Goal: Transaction & Acquisition: Obtain resource

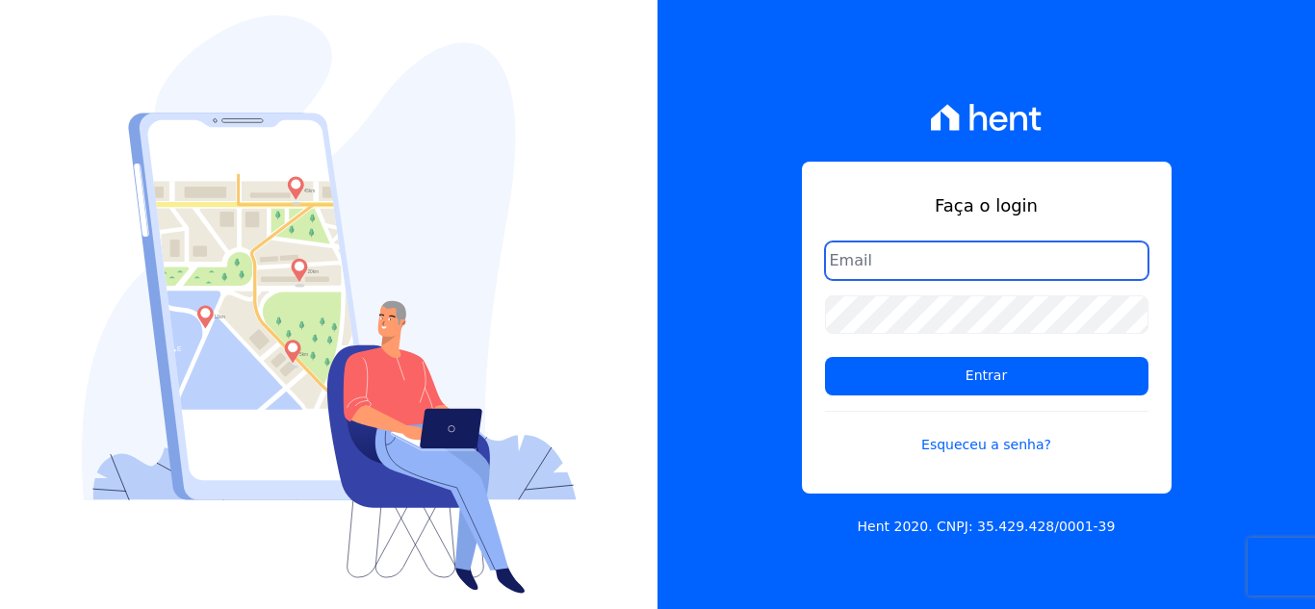
type input "[EMAIL_ADDRESS][DOMAIN_NAME]"
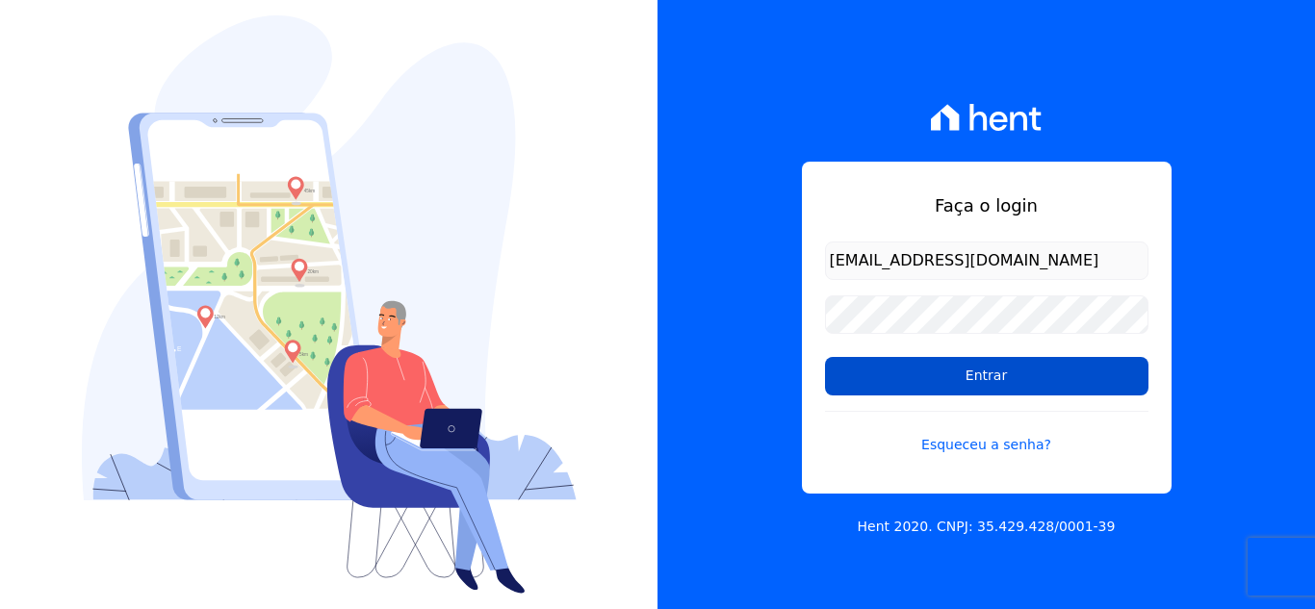
click at [955, 391] on input "Entrar" at bounding box center [986, 376] width 323 height 38
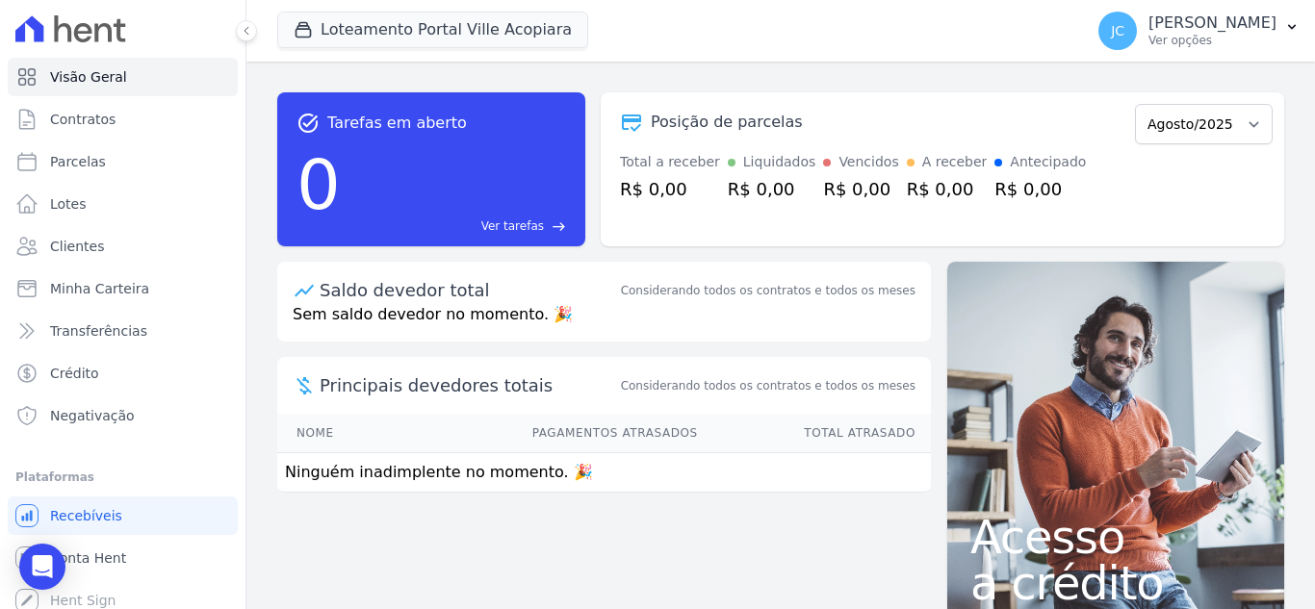
drag, startPoint x: 354, startPoint y: 49, endPoint x: 382, endPoint y: 67, distance: 33.4
click at [354, 49] on span "Loteamento Portal Ville Acopiara" at bounding box center [432, 31] width 311 height 38
click at [441, 47] on button "Loteamento Portal Ville Acopiara" at bounding box center [432, 30] width 311 height 37
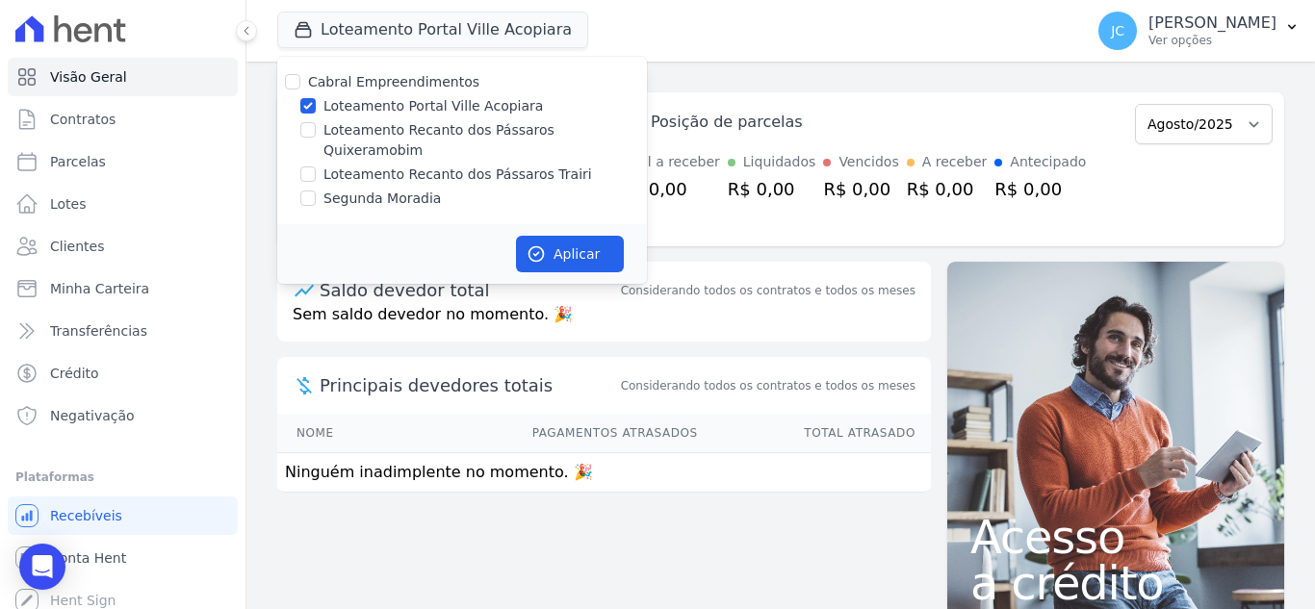
click at [354, 106] on label "Loteamento Portal Ville Acopiara" at bounding box center [432, 106] width 219 height 20
click at [316, 106] on input "Loteamento Portal Ville Acopiara" at bounding box center [307, 105] width 15 height 15
checkbox input "false"
click at [361, 136] on label "Loteamento Recanto dos Pássaros Quixeramobim" at bounding box center [484, 140] width 323 height 40
click at [316, 136] on input "Loteamento Recanto dos Pássaros Quixeramobim" at bounding box center [307, 129] width 15 height 15
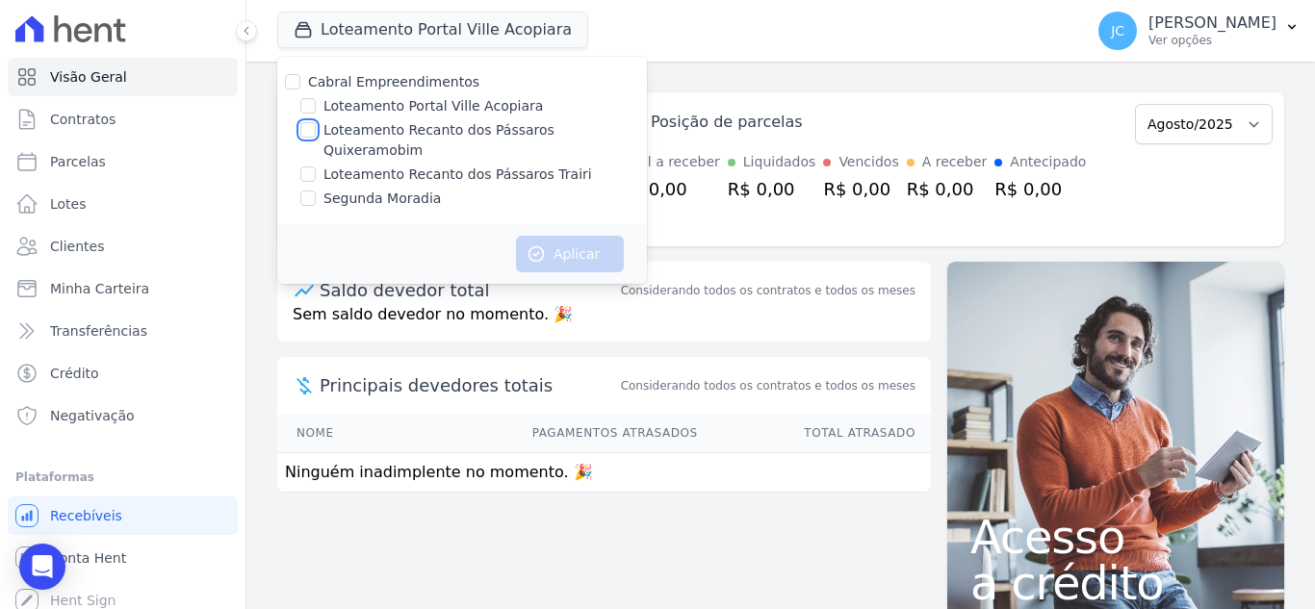
checkbox input "true"
click at [577, 238] on button "Aplicar" at bounding box center [570, 254] width 108 height 37
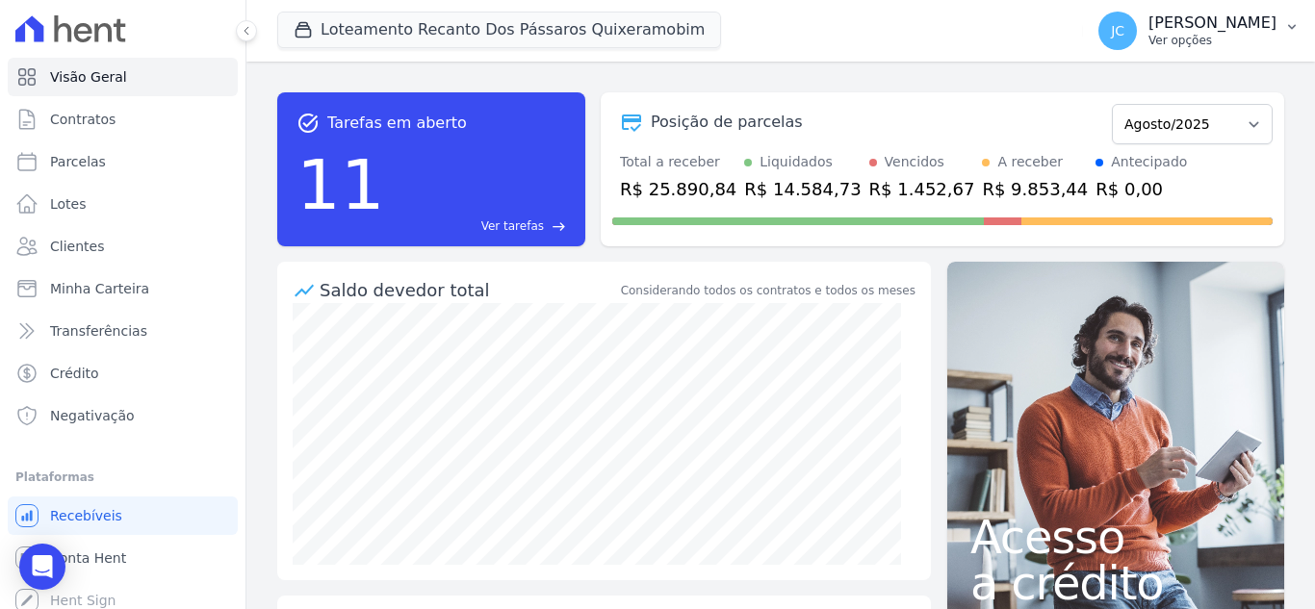
click at [1167, 36] on div "JANAÍNA CABRAL Ver opções" at bounding box center [1212, 30] width 128 height 35
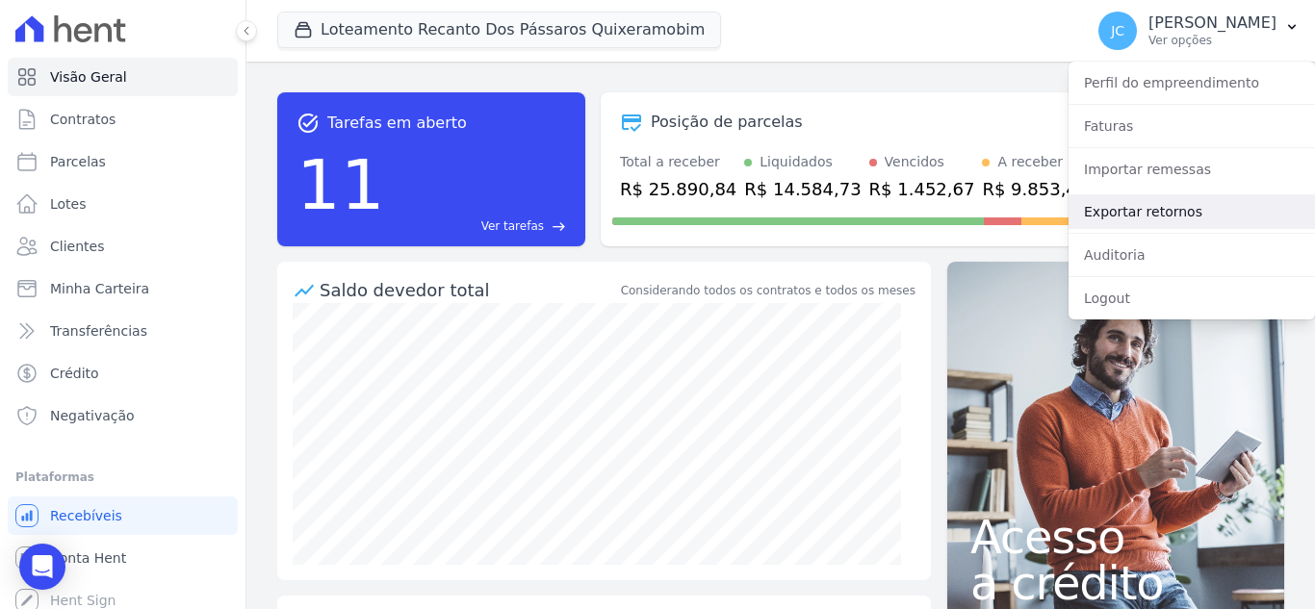
click at [1119, 211] on link "Exportar retornos" at bounding box center [1191, 211] width 246 height 35
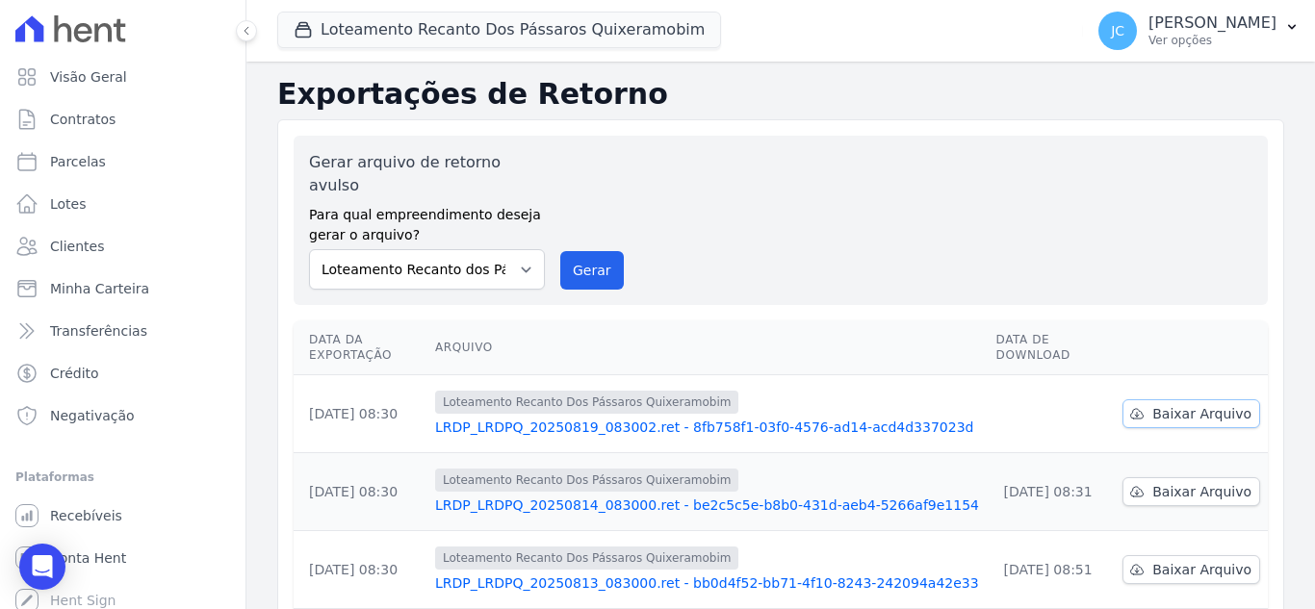
click at [1178, 404] on span "Baixar Arquivo" at bounding box center [1201, 413] width 99 height 19
drag, startPoint x: 506, startPoint y: 30, endPoint x: 469, endPoint y: 49, distance: 42.2
click at [506, 30] on button "Loteamento Recanto Dos Pássaros Quixeramobim" at bounding box center [499, 30] width 444 height 37
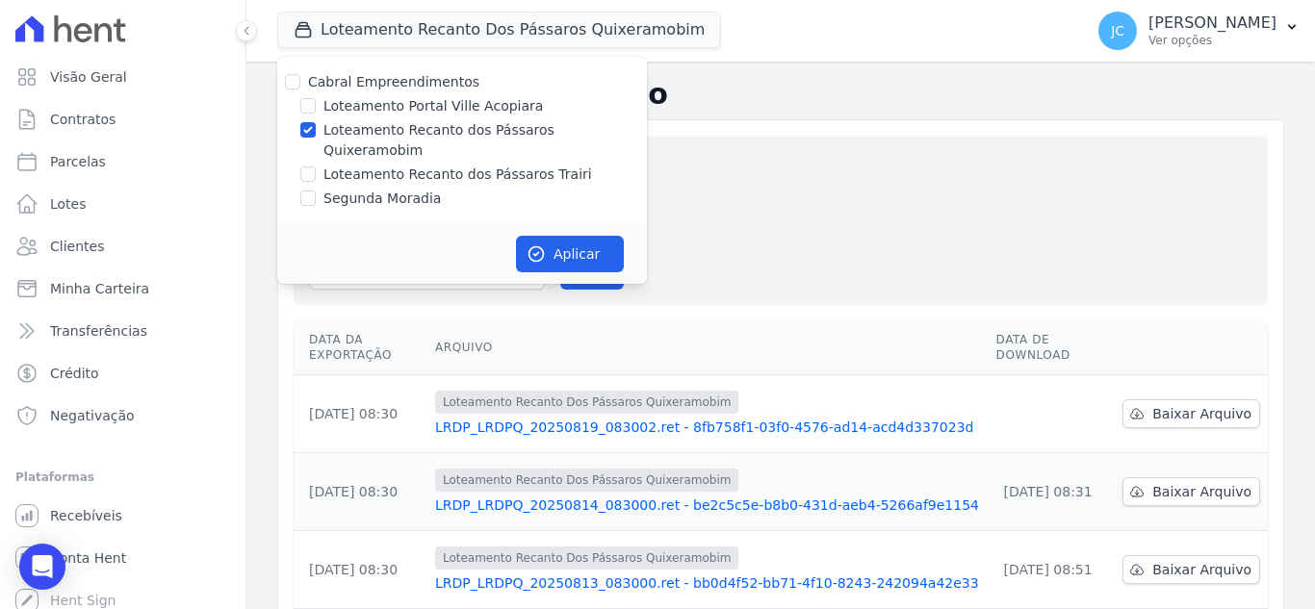
click at [329, 130] on label "Loteamento Recanto dos Pássaros Quixeramobim" at bounding box center [484, 140] width 323 height 40
click at [316, 130] on input "Loteamento Recanto dos Pássaros Quixeramobim" at bounding box center [307, 129] width 15 height 15
checkbox input "false"
click at [321, 165] on div "Loteamento Recanto dos Pássaros Trairi" at bounding box center [462, 175] width 370 height 20
click at [312, 167] on input "Loteamento Recanto dos Pássaros Trairi" at bounding box center [307, 174] width 15 height 15
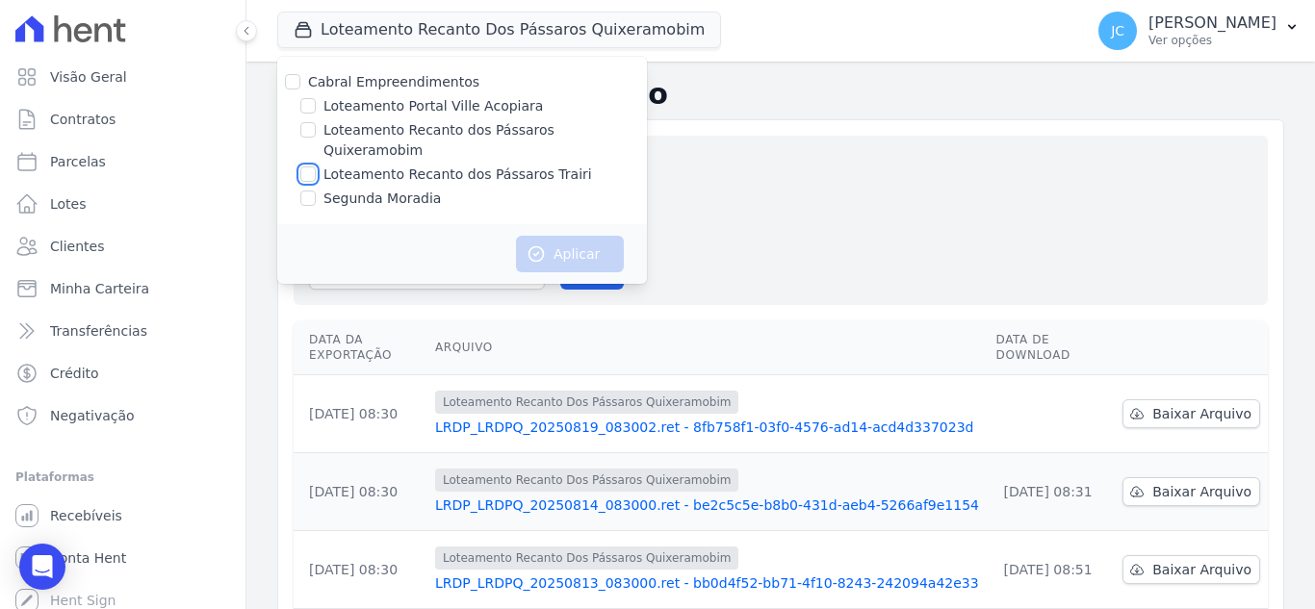
checkbox input "true"
click at [542, 236] on button "Aplicar" at bounding box center [570, 254] width 108 height 37
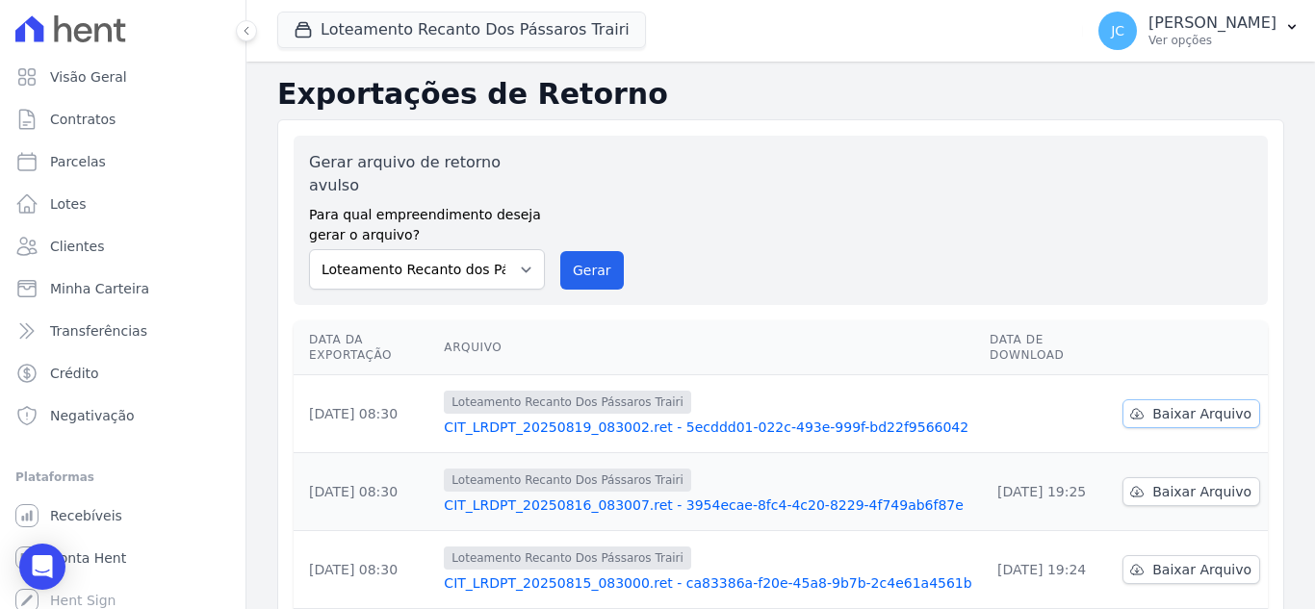
click at [1184, 404] on span "Baixar Arquivo" at bounding box center [1201, 413] width 99 height 19
